Goal: Information Seeking & Learning: Check status

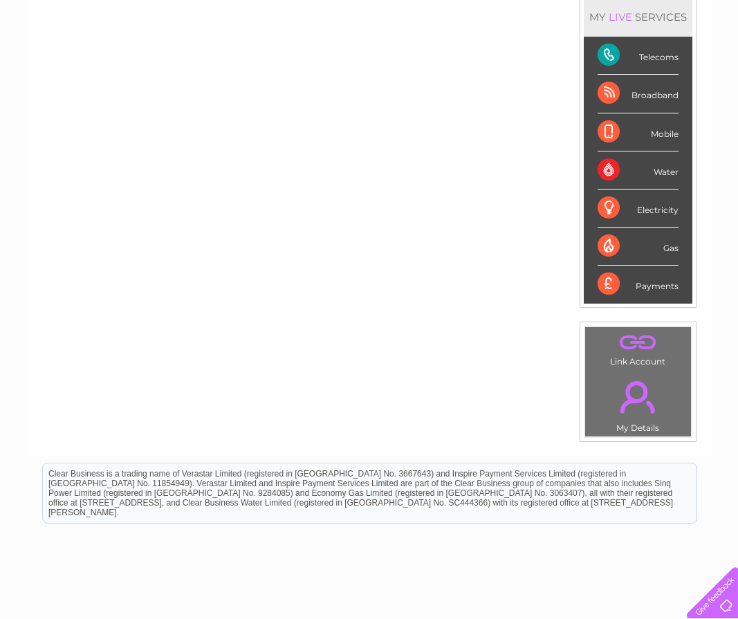
scroll to position [65, 0]
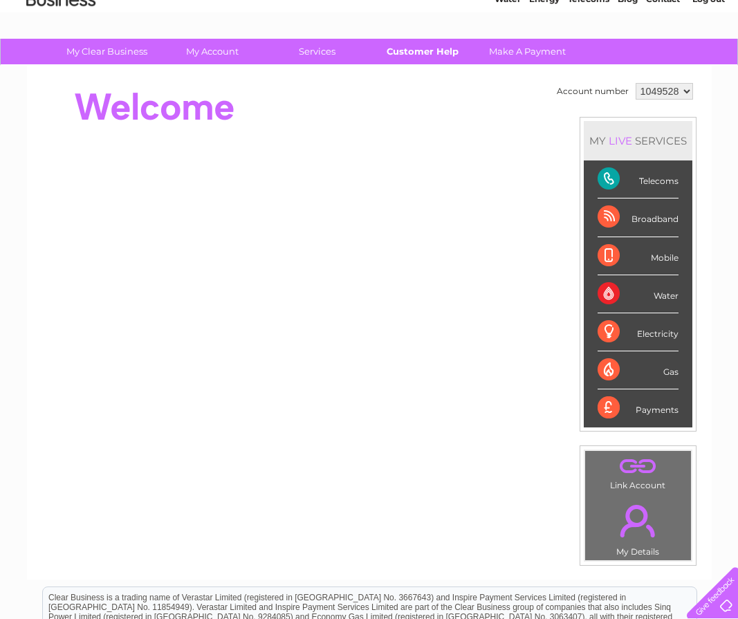
click at [412, 53] on link "Customer Help" at bounding box center [422, 52] width 114 height 26
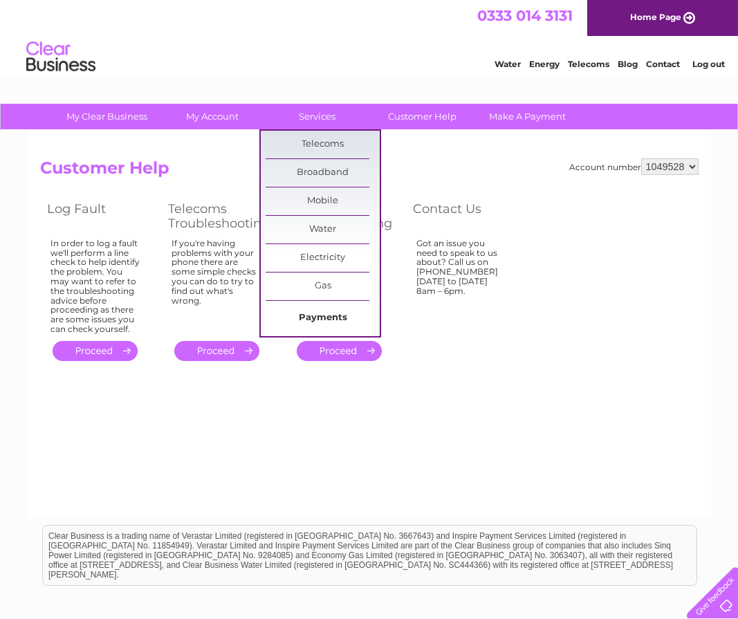
click at [312, 316] on link "Payments" at bounding box center [323, 319] width 114 height 28
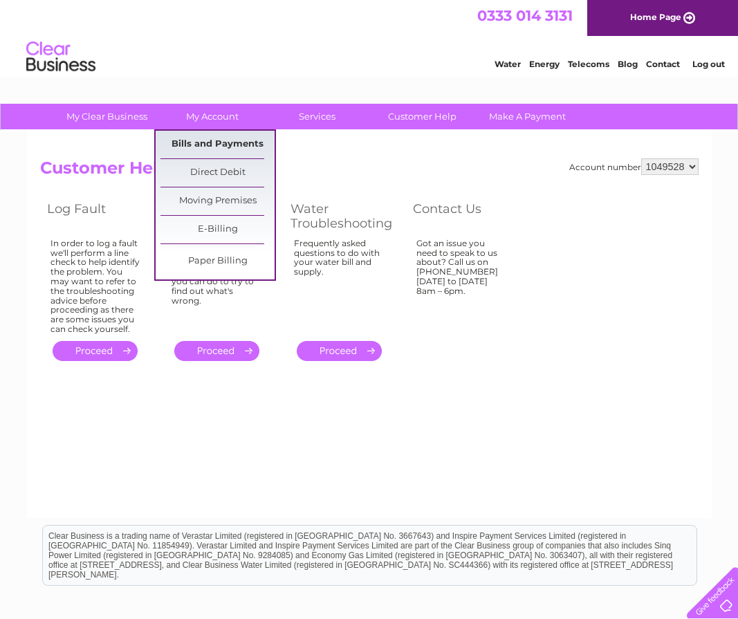
click at [210, 145] on link "Bills and Payments" at bounding box center [218, 145] width 114 height 28
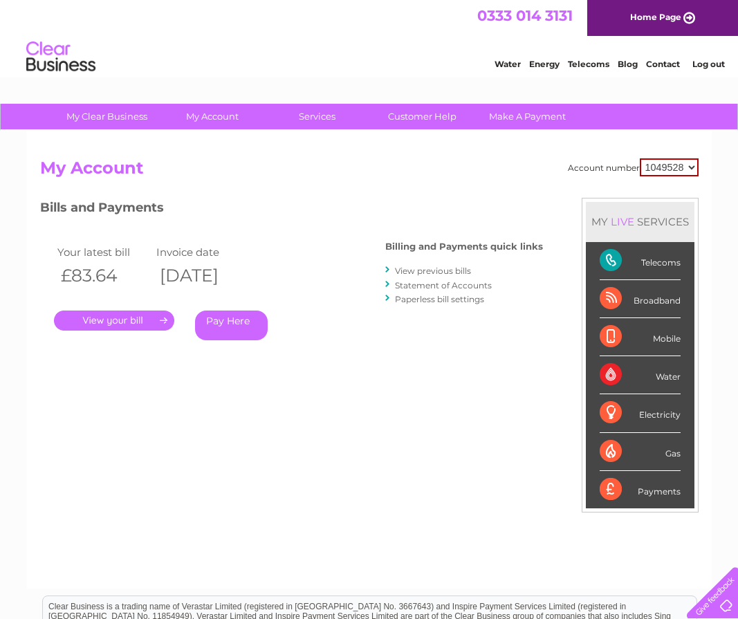
click at [208, 140] on div "Account number 1049528 My Account MY LIVE SERVICES Telecoms Broadband Mobile Wa…" at bounding box center [369, 360] width 685 height 458
click at [124, 322] on link "." at bounding box center [114, 321] width 120 height 20
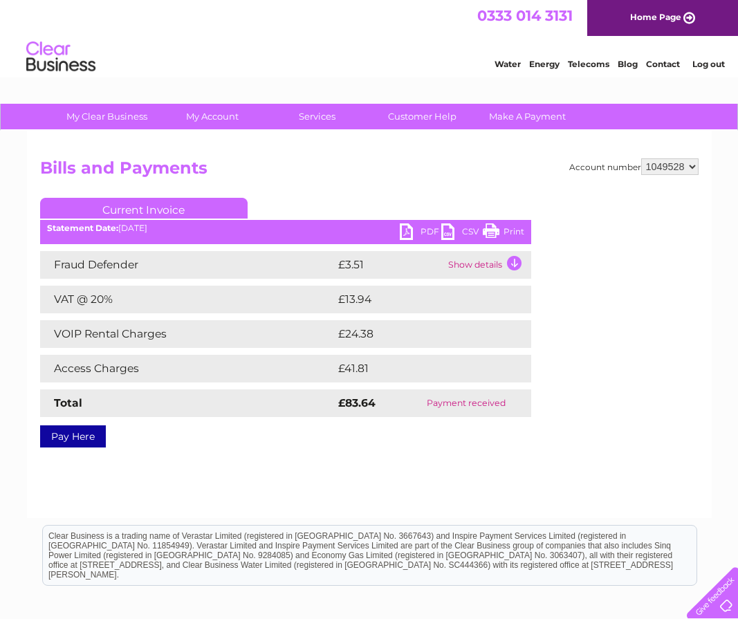
click at [415, 229] on link "PDF" at bounding box center [421, 234] width 42 height 20
